Goal: Information Seeking & Learning: Learn about a topic

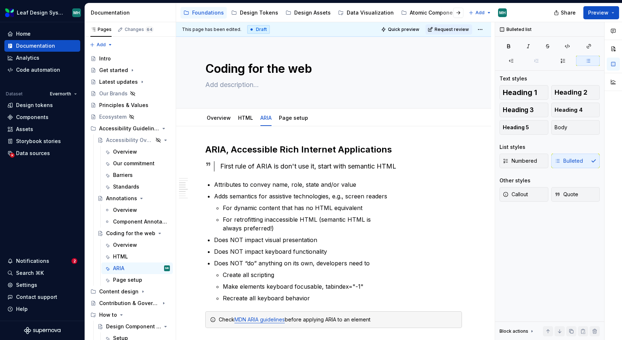
scroll to position [331, 0]
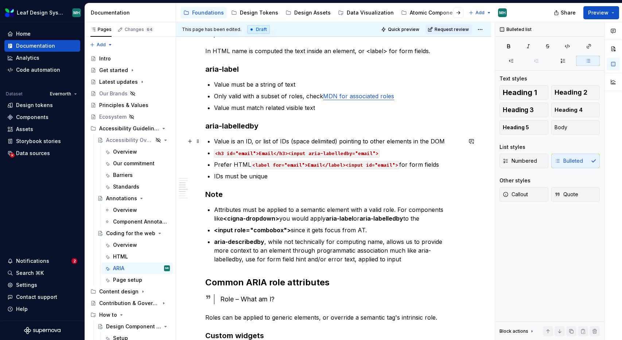
type textarea "*"
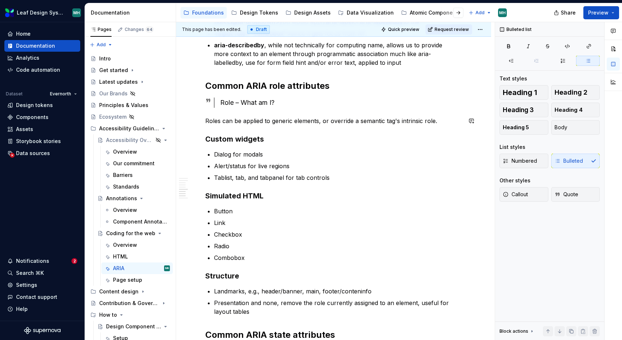
scroll to position [537, 0]
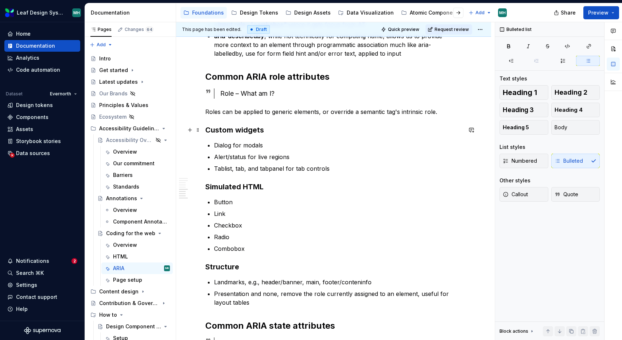
click at [271, 129] on h3 "Custom widgets" at bounding box center [333, 130] width 257 height 10
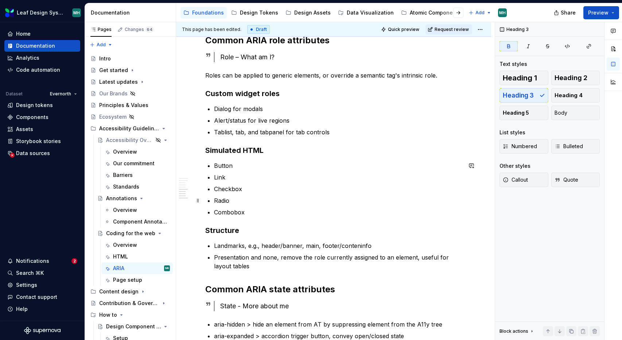
scroll to position [575, 0]
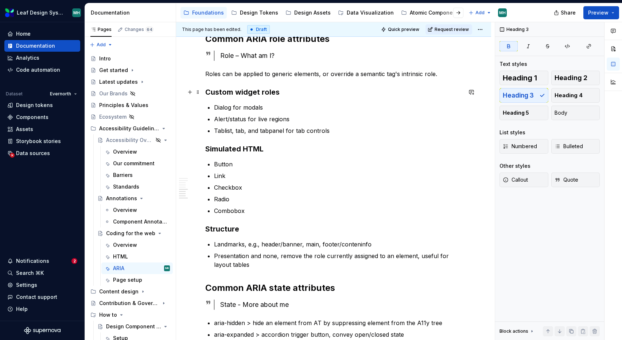
click at [206, 94] on strong "Custom widget roles" at bounding box center [242, 92] width 74 height 9
click at [205, 148] on h3 "Simulated HTML" at bounding box center [333, 149] width 257 height 10
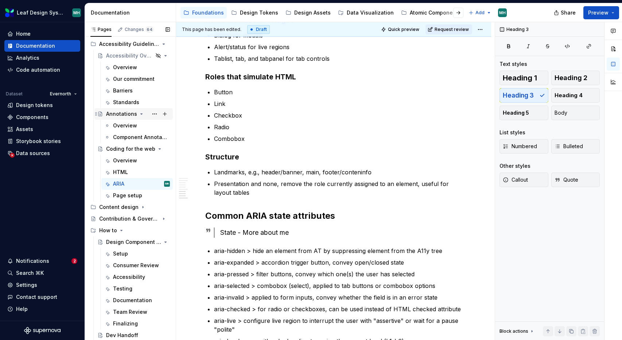
scroll to position [85, 0]
click at [124, 67] on div "Overview" at bounding box center [125, 66] width 24 height 7
type textarea "*"
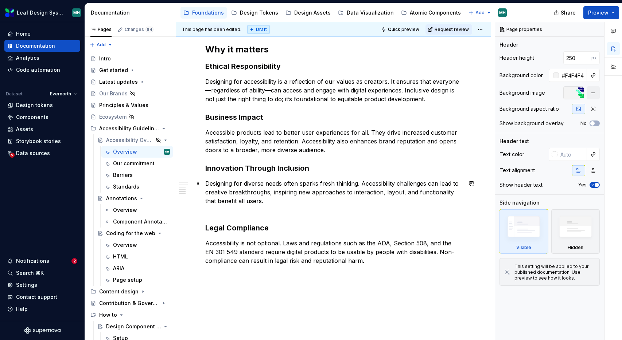
scroll to position [194, 0]
click at [293, 216] on div "What is digital accessibility? Digital accessibility means designing and develo…" at bounding box center [333, 117] width 257 height 296
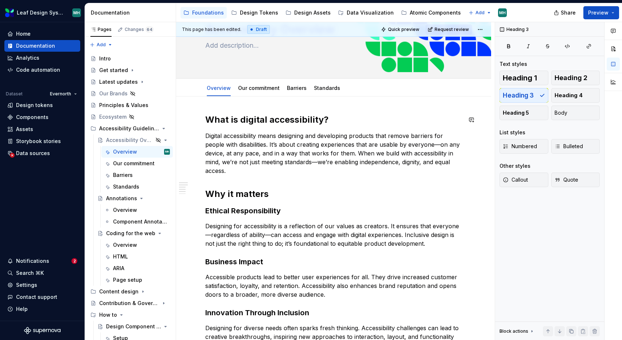
scroll to position [0, 0]
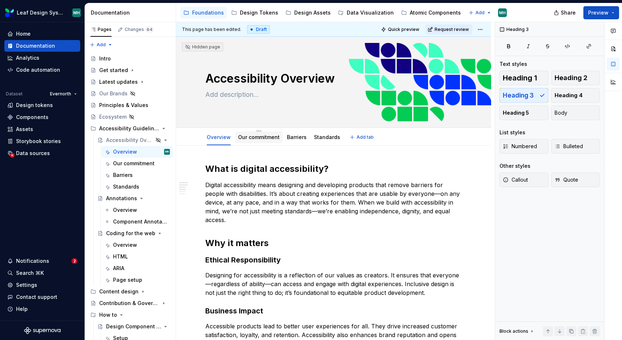
click at [257, 140] on link "Our commitment" at bounding box center [259, 137] width 42 height 6
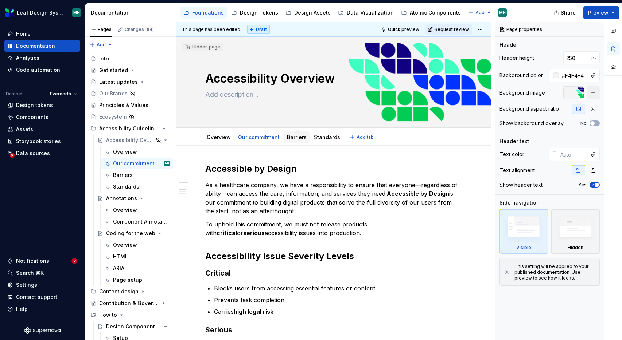
click at [299, 137] on link "Barriers" at bounding box center [297, 137] width 20 height 6
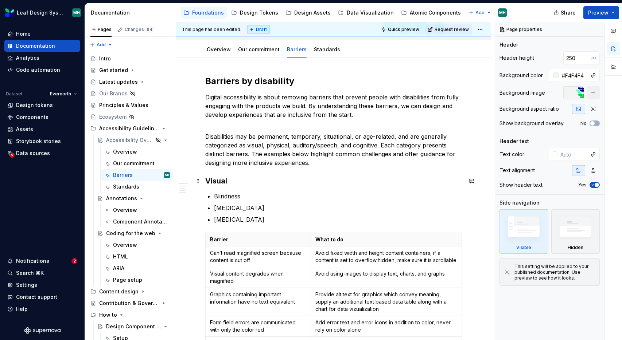
scroll to position [89, 0]
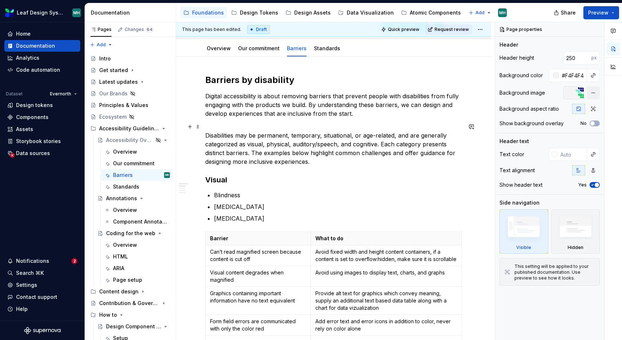
click at [348, 125] on p "Disabilities may be permanent, temporary, situational, or age-related, and are …" at bounding box center [333, 144] width 257 height 44
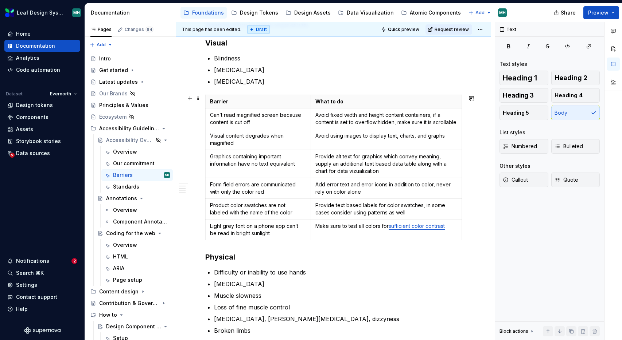
scroll to position [227, 0]
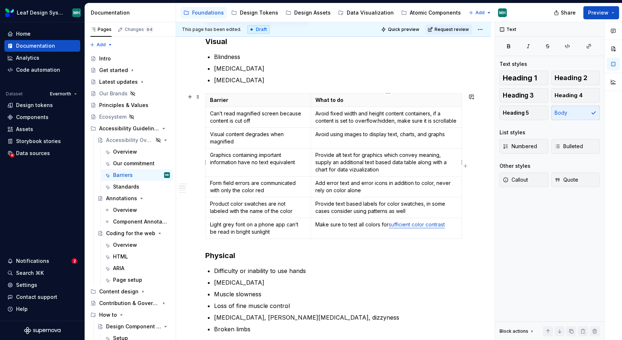
click at [343, 168] on p "Provide alt text for graphics which convey meaning, supply an additional text b…" at bounding box center [386, 163] width 142 height 22
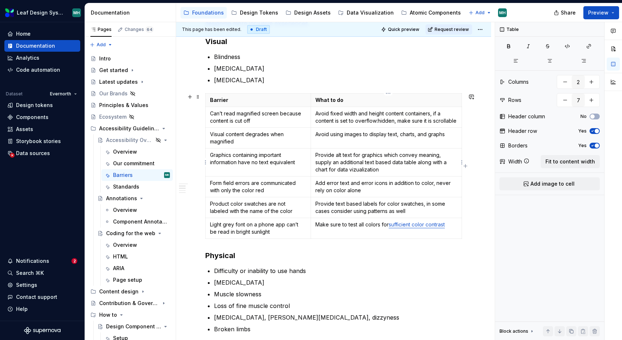
click at [343, 170] on p "Provide alt text for graphics which convey meaning, supply an additional text b…" at bounding box center [386, 163] width 142 height 22
click at [363, 171] on p "Provide alt text for graphics which convey meaning, supply an additional text b…" at bounding box center [386, 163] width 142 height 22
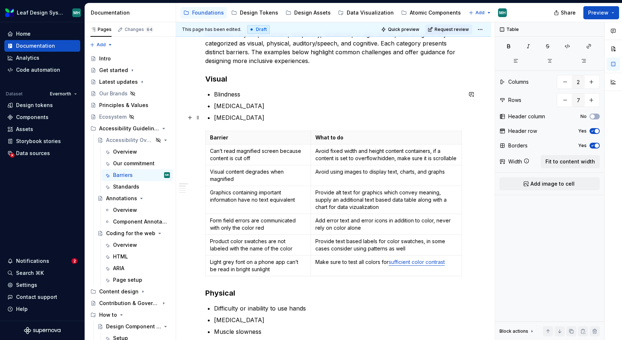
scroll to position [0, 0]
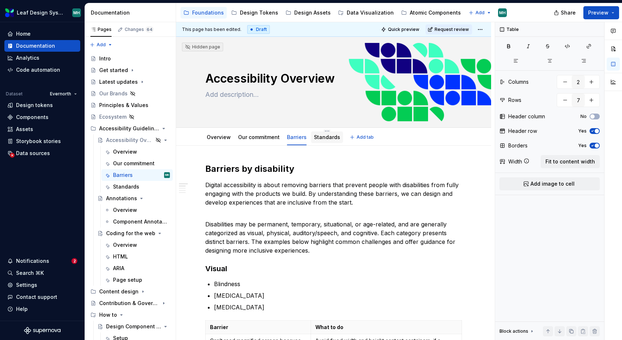
click at [327, 137] on link "Standards" at bounding box center [327, 137] width 26 height 6
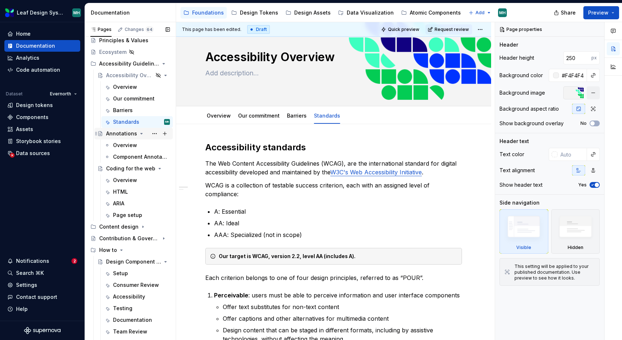
scroll to position [75, 0]
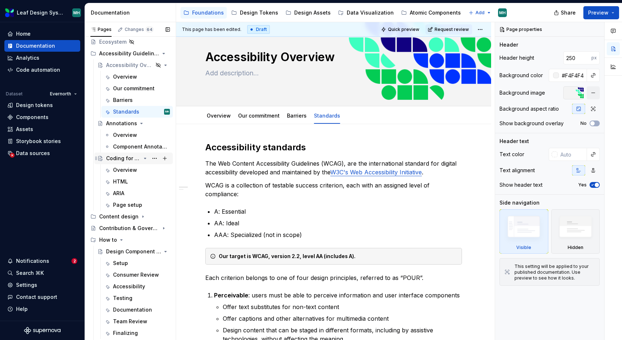
click at [127, 158] on div "Coding for the web" at bounding box center [123, 158] width 35 height 7
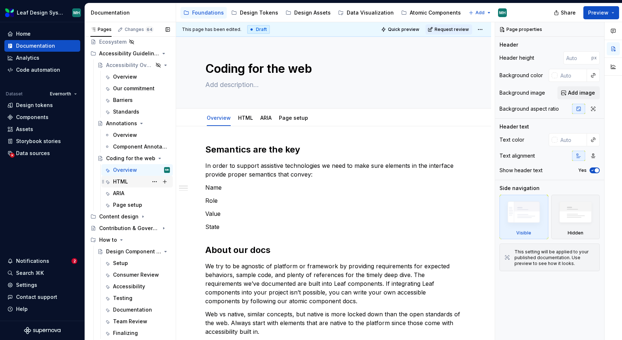
click at [125, 182] on div "HTML" at bounding box center [120, 181] width 15 height 7
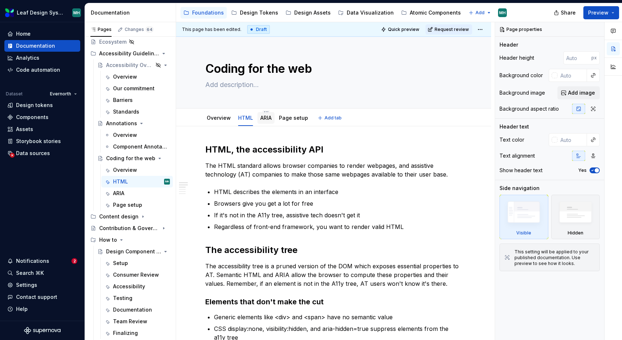
click at [266, 118] on link "ARIA" at bounding box center [265, 118] width 11 height 6
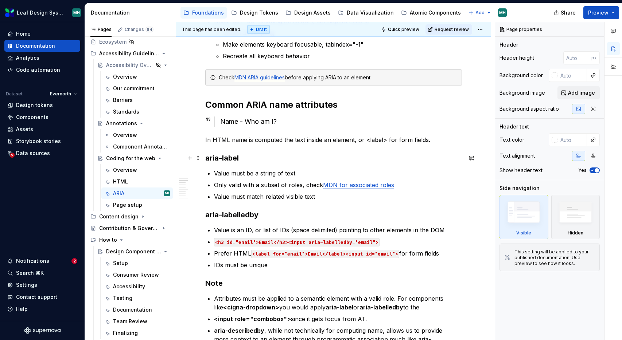
scroll to position [224, 0]
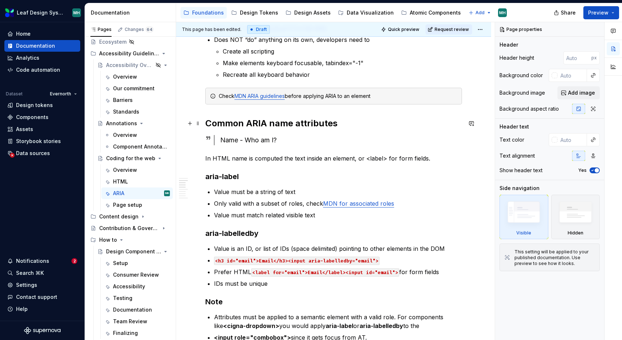
click at [269, 123] on h2 "Common ARIA name attributes" at bounding box center [333, 124] width 257 height 12
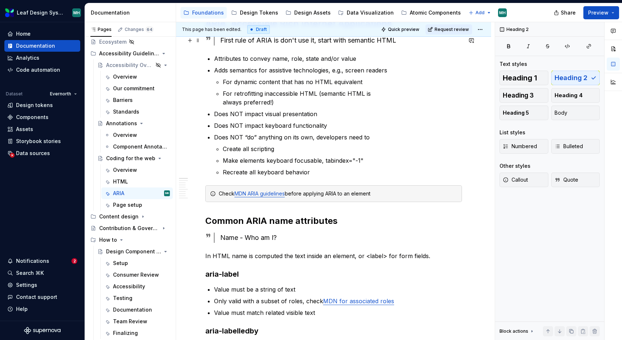
scroll to position [0, 0]
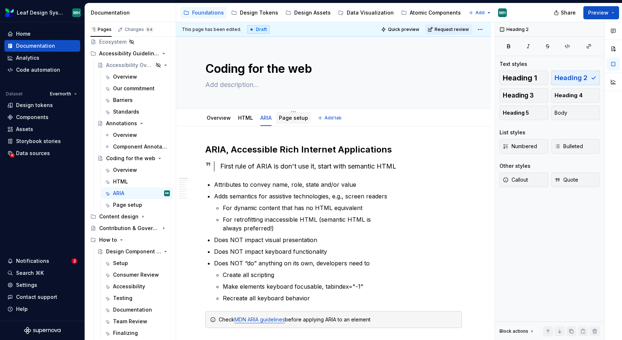
click at [300, 118] on link "Page setup" at bounding box center [293, 118] width 29 height 6
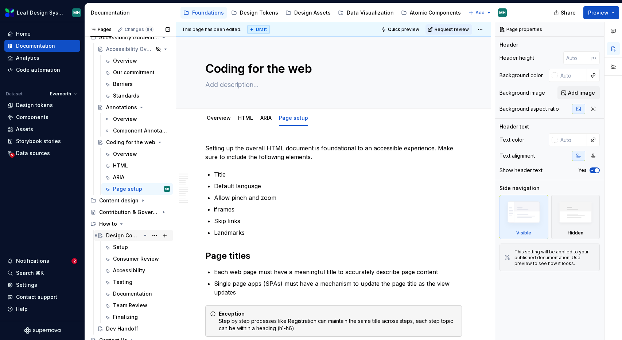
scroll to position [96, 0]
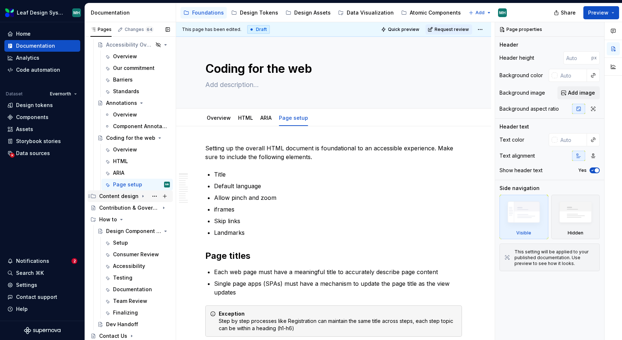
click at [143, 196] on icon "Page tree" at bounding box center [143, 197] width 6 height 6
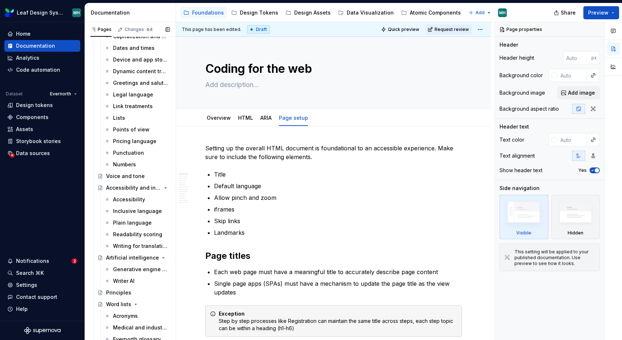
scroll to position [351, 0]
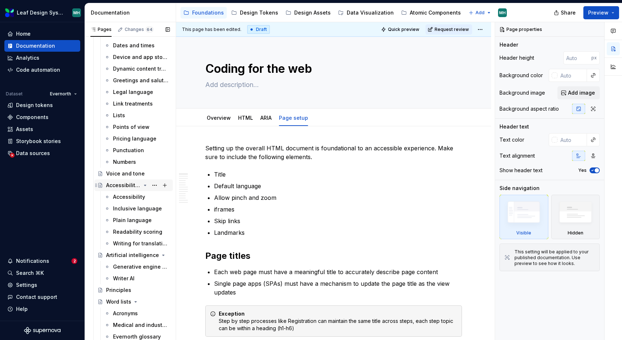
click at [127, 188] on div "Accessibility and inclusion" at bounding box center [123, 185] width 35 height 7
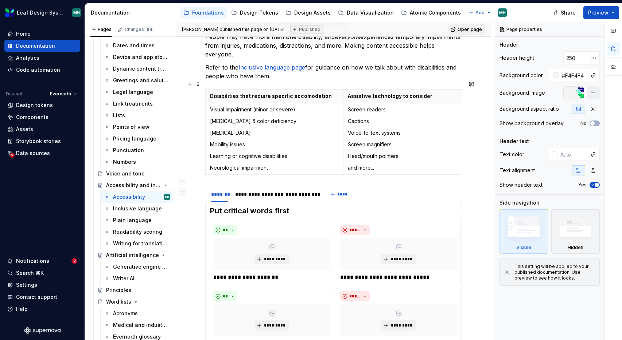
scroll to position [155, 0]
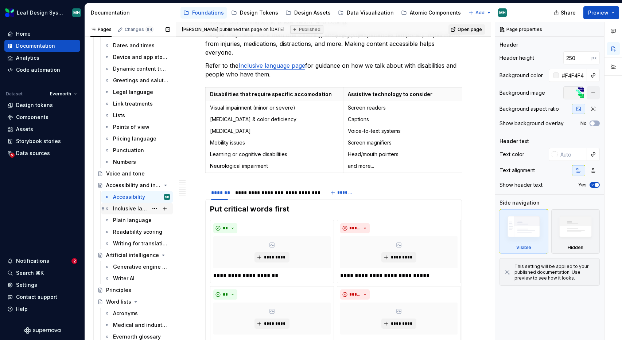
click at [144, 209] on div "Inclusive language" at bounding box center [130, 208] width 35 height 7
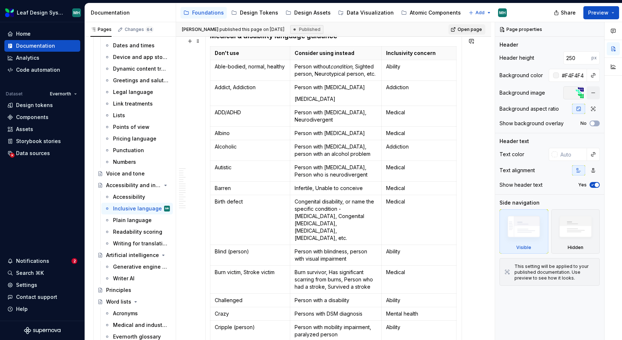
scroll to position [278, 0]
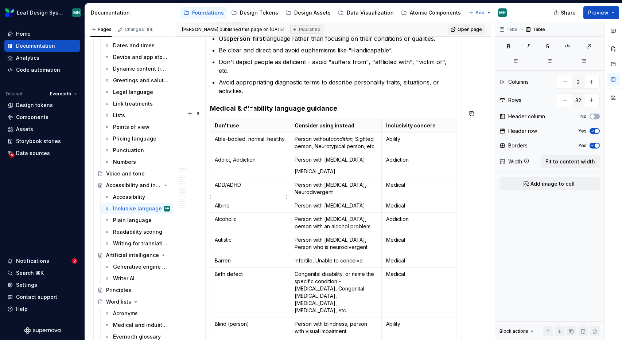
click at [224, 202] on p "Albino" at bounding box center [250, 205] width 71 height 7
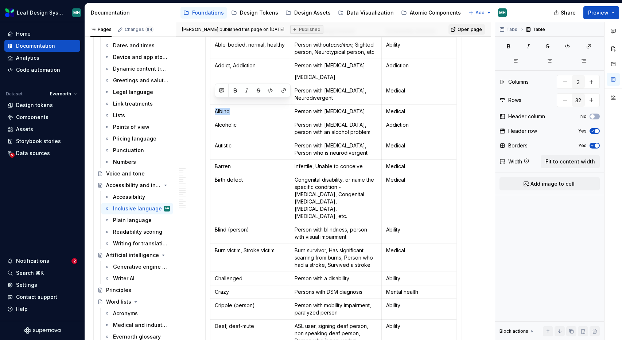
scroll to position [373, 0]
click at [226, 162] on p "Barren" at bounding box center [250, 165] width 71 height 7
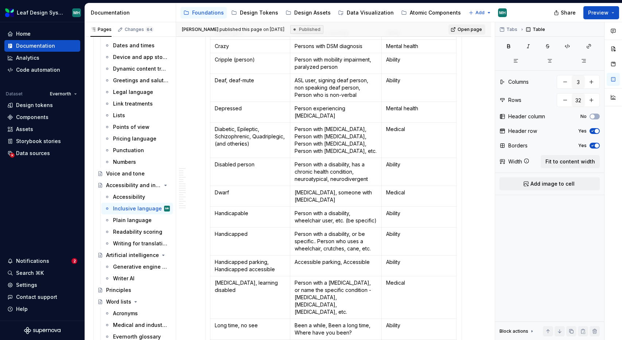
scroll to position [621, 0]
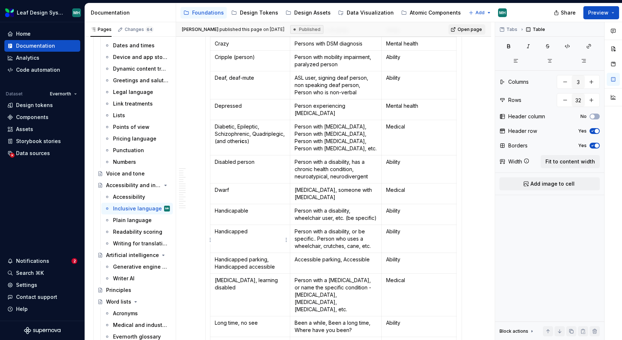
click at [221, 256] on p "Handicapped parking, Handicapped accessible" at bounding box center [250, 263] width 71 height 15
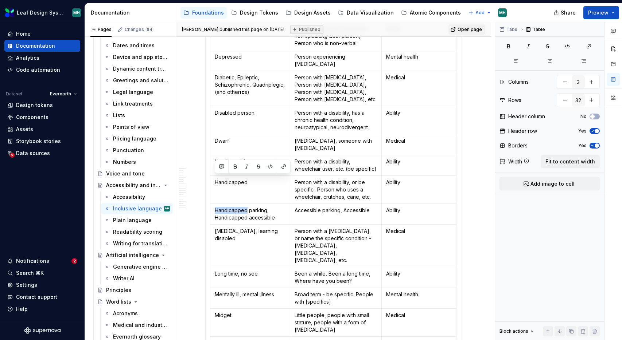
scroll to position [685, 0]
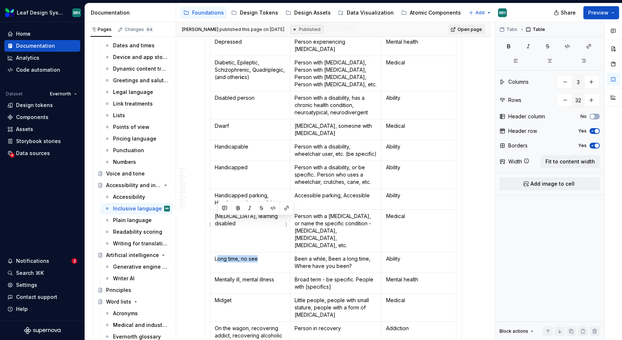
drag, startPoint x: 264, startPoint y: 221, endPoint x: 217, endPoint y: 219, distance: 47.1
click at [217, 256] on p "Long time, no see" at bounding box center [250, 259] width 71 height 7
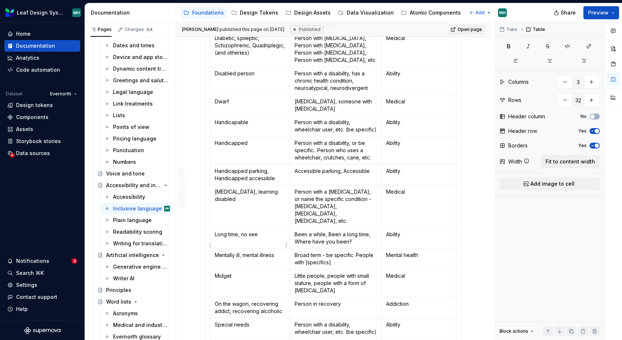
click at [246, 270] on td "Midget" at bounding box center [250, 284] width 80 height 28
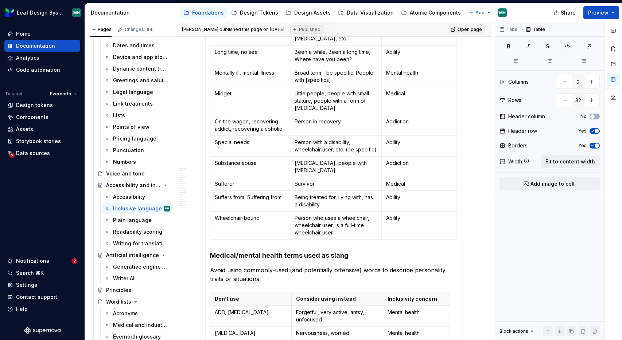
scroll to position [910, 0]
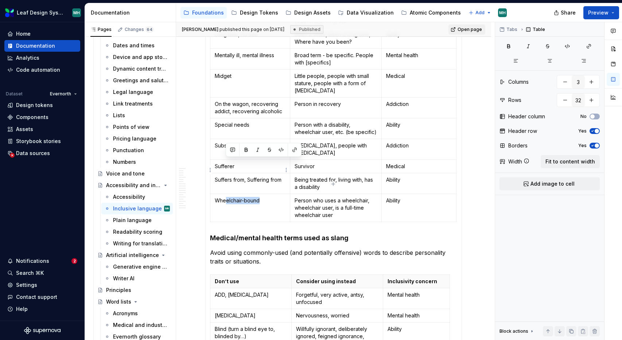
drag, startPoint x: 270, startPoint y: 164, endPoint x: 210, endPoint y: 161, distance: 60.2
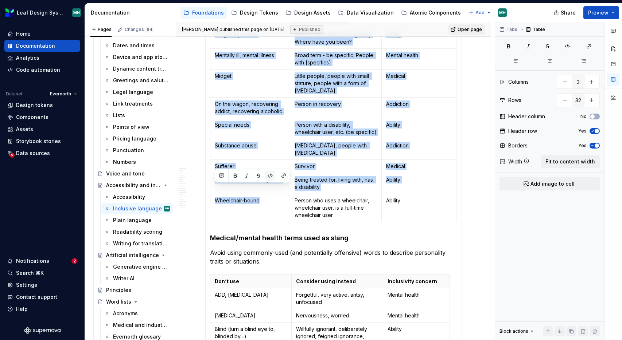
click at [271, 175] on button "button" at bounding box center [270, 176] width 10 height 10
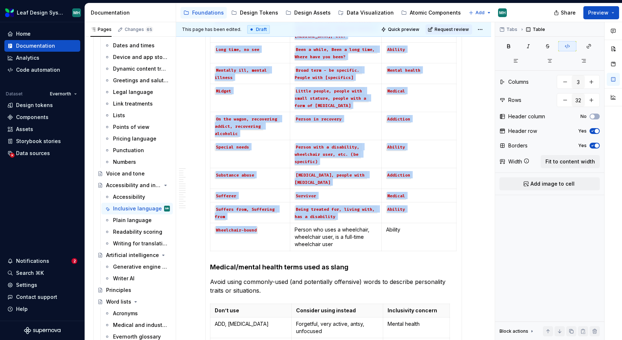
scroll to position [368, 0]
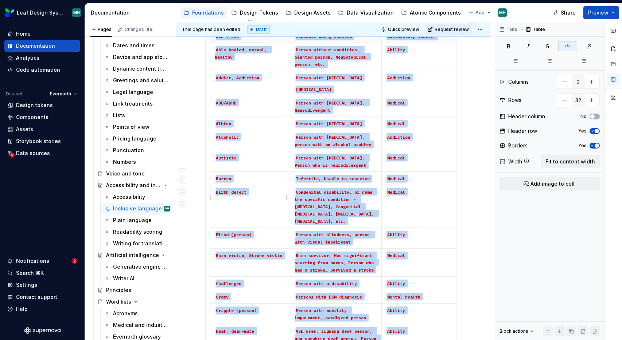
click at [270, 186] on td "Birth defect" at bounding box center [250, 207] width 80 height 43
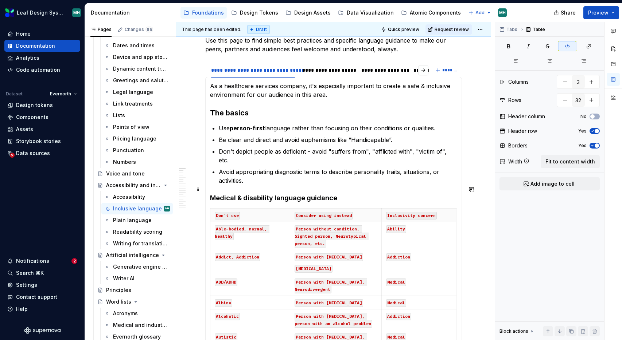
scroll to position [187, 0]
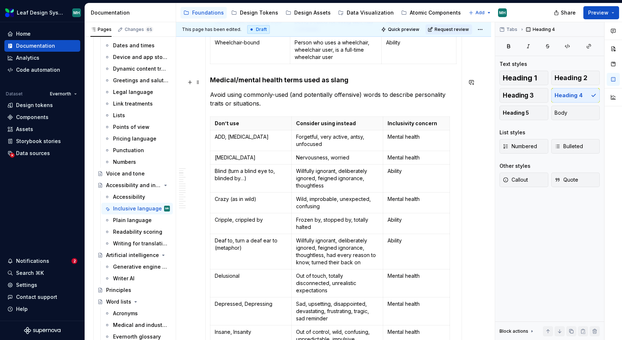
scroll to position [1070, 0]
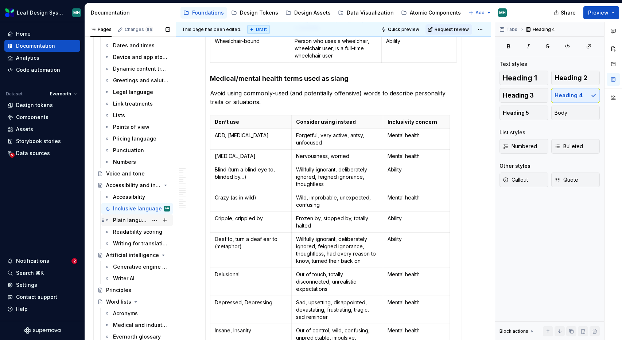
click at [127, 218] on div "Plain language" at bounding box center [130, 220] width 35 height 7
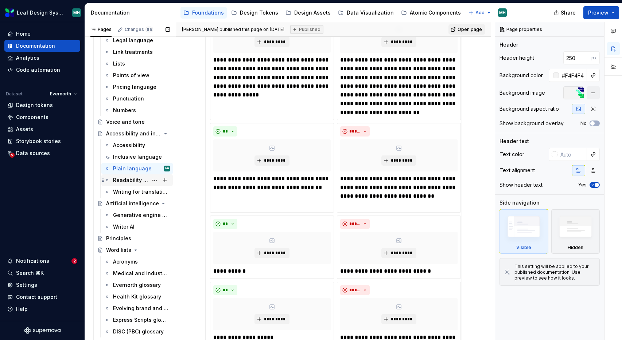
scroll to position [416, 0]
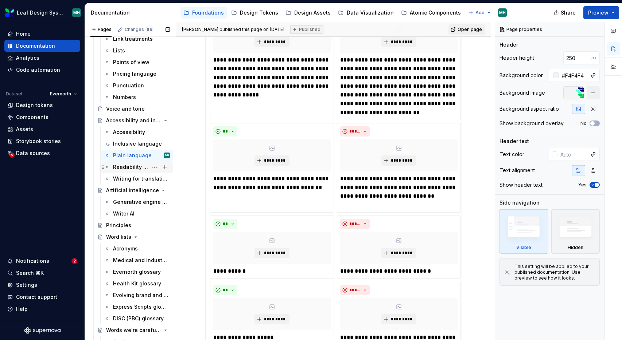
click at [128, 167] on div "Readability scoring" at bounding box center [130, 167] width 35 height 7
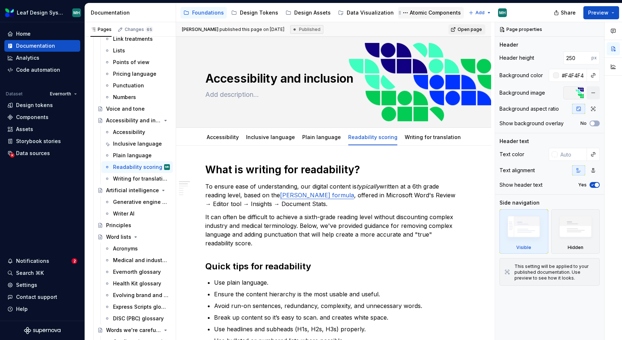
type textarea "*"
